Goal: Find contact information: Obtain details needed to contact an individual or organization

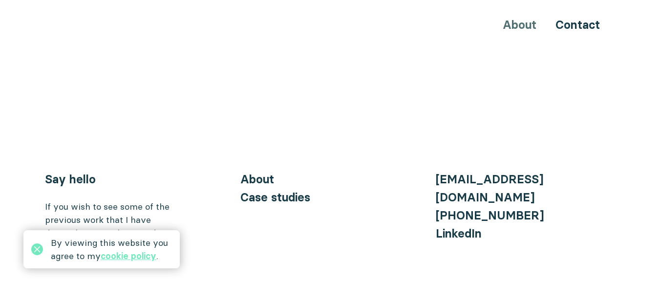
scroll to position [3863, 0]
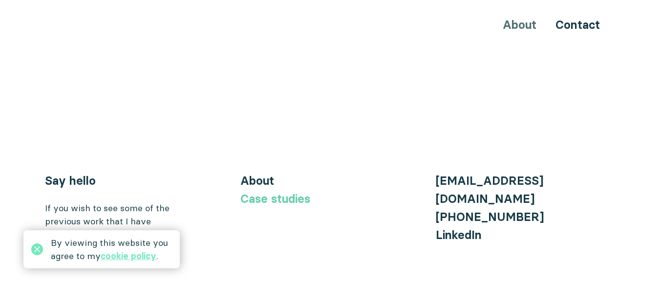
click at [254, 191] on link "Case studies" at bounding box center [275, 198] width 70 height 14
click at [301, 191] on link "Case studies" at bounding box center [275, 198] width 70 height 14
click at [271, 173] on link "About" at bounding box center [257, 180] width 34 height 14
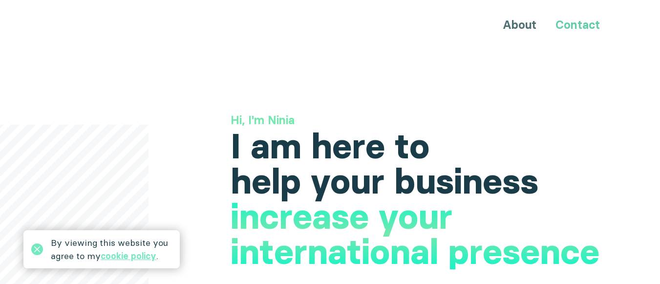
click at [571, 28] on link "Contact" at bounding box center [577, 25] width 44 height 14
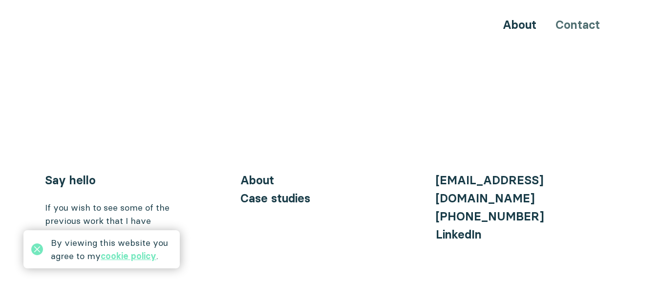
scroll to position [1168, 0]
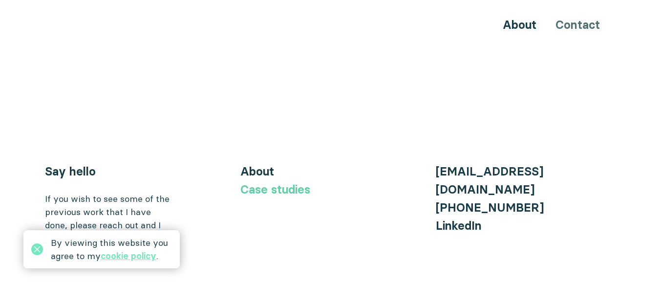
click at [250, 182] on link "Case studies" at bounding box center [275, 189] width 70 height 14
click at [510, 29] on link "About" at bounding box center [519, 25] width 34 height 14
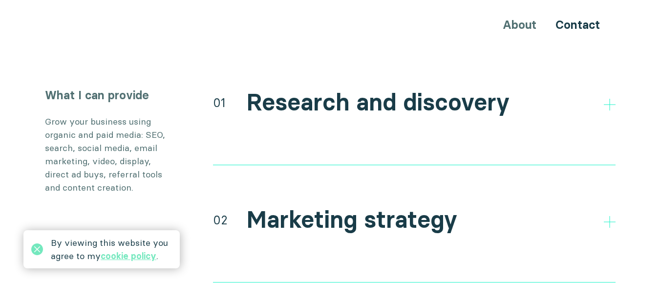
scroll to position [1836, 0]
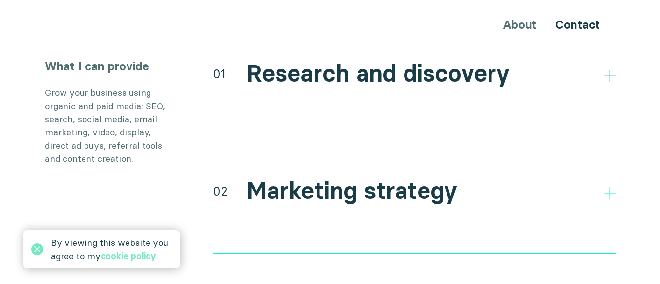
click at [607, 70] on icon at bounding box center [610, 76] width 12 height 12
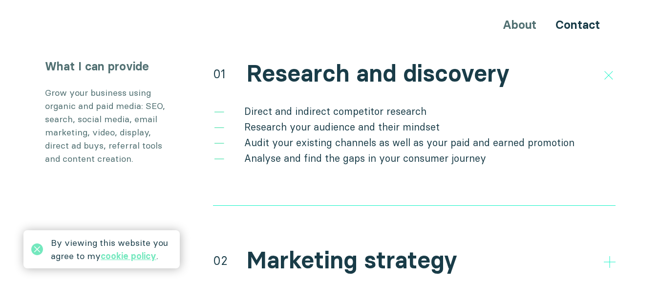
click at [422, 150] on li "Analyse and find the gaps in your consumer journey" at bounding box center [414, 158] width 402 height 16
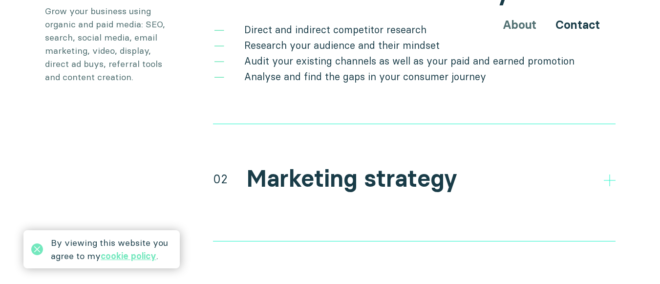
scroll to position [1934, 0]
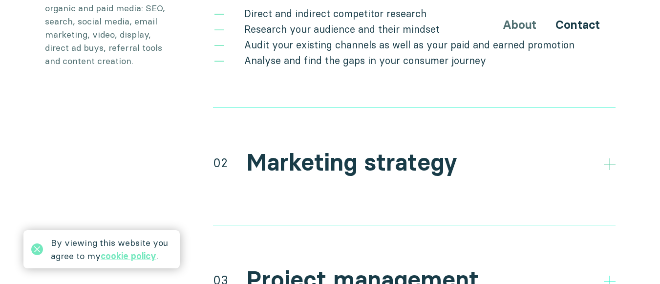
click at [614, 158] on icon at bounding box center [610, 164] width 12 height 12
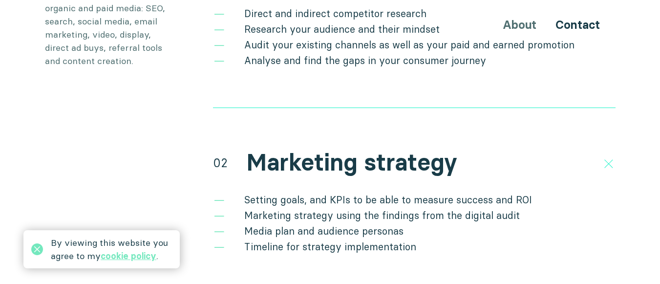
click at [417, 223] on li "Media plan and audience personas" at bounding box center [414, 231] width 402 height 16
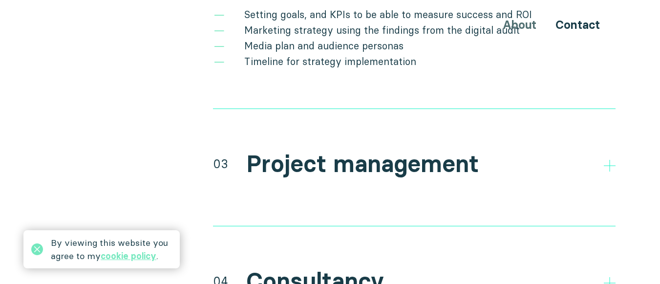
scroll to position [2149, 0]
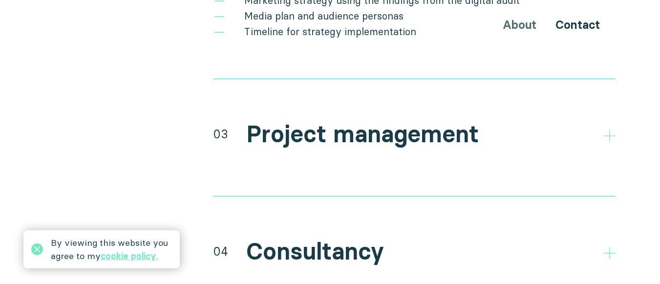
click at [611, 130] on icon at bounding box center [610, 136] width 12 height 12
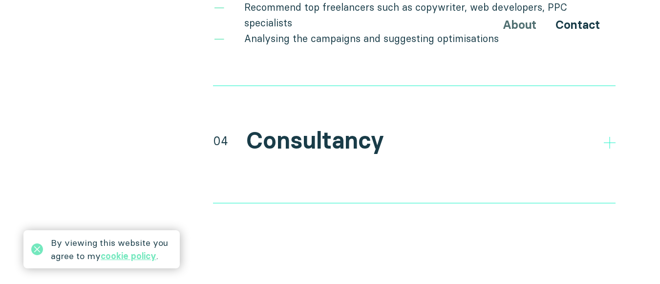
scroll to position [2363, 0]
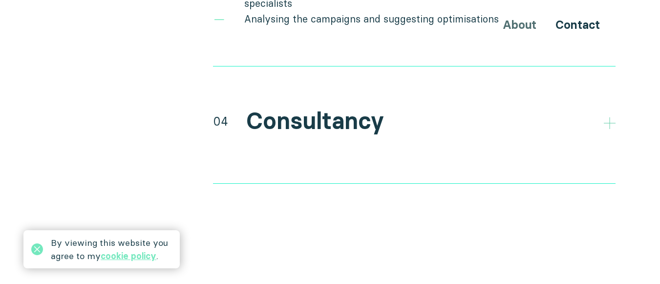
click at [610, 117] on icon at bounding box center [610, 123] width 12 height 12
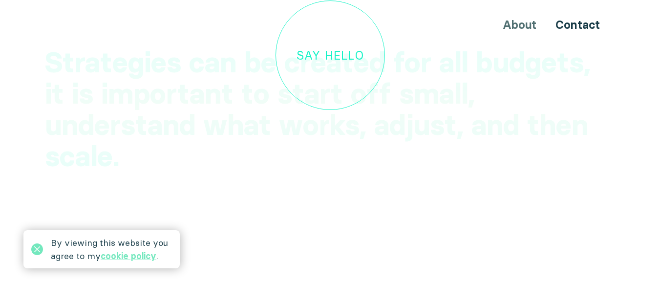
scroll to position [3106, 0]
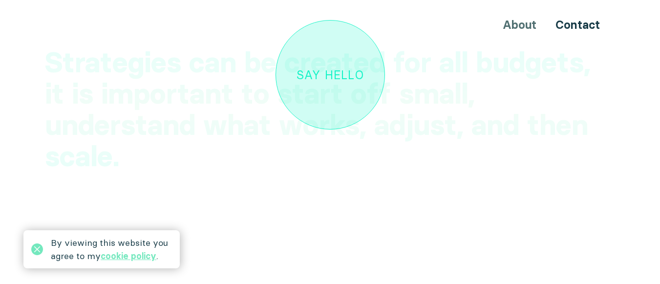
click at [320, 68] on div "Say hello" at bounding box center [329, 74] width 67 height 13
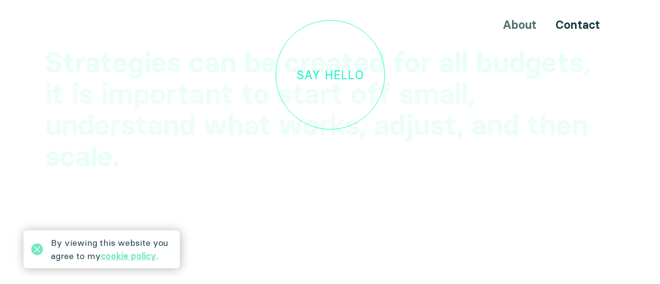
click at [209, 65] on h2 "Strategies can be created for all budgets, it is important to start off small, …" at bounding box center [330, 109] width 570 height 125
